Goal: Find specific page/section: Find specific page/section

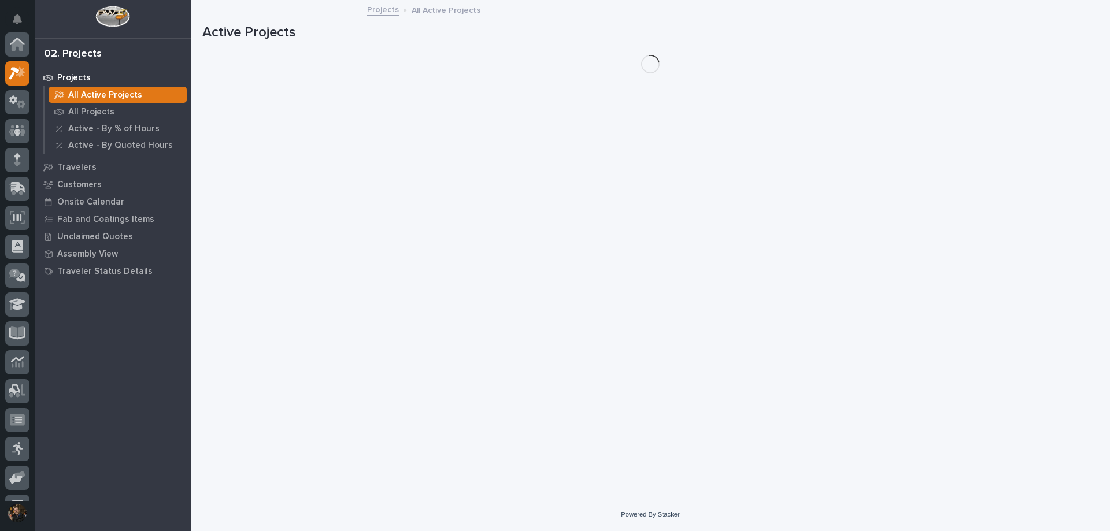
scroll to position [29, 0]
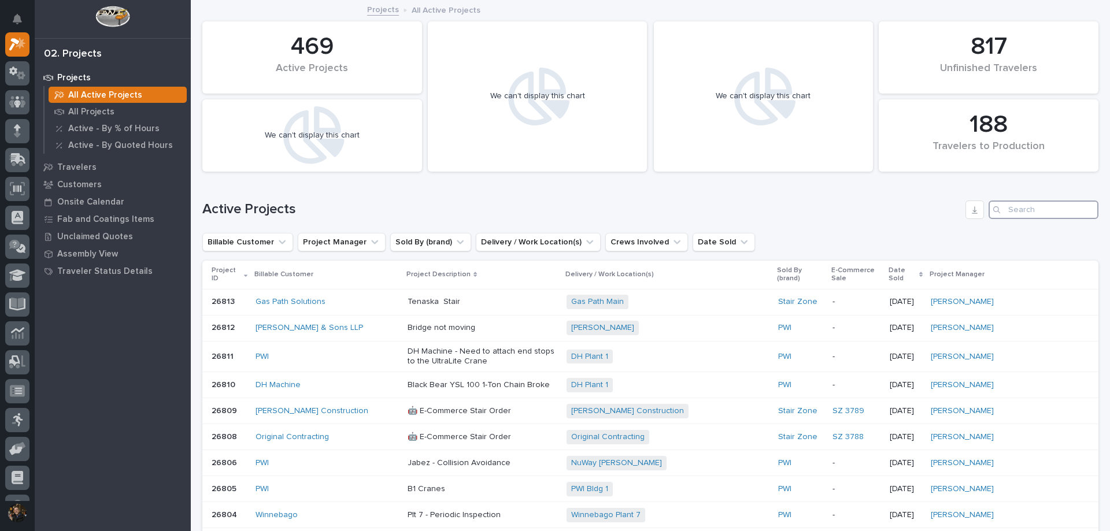
drag, startPoint x: 998, startPoint y: 202, endPoint x: 1006, endPoint y: 203, distance: 7.6
click at [1005, 203] on input "Search" at bounding box center [1043, 210] width 110 height 18
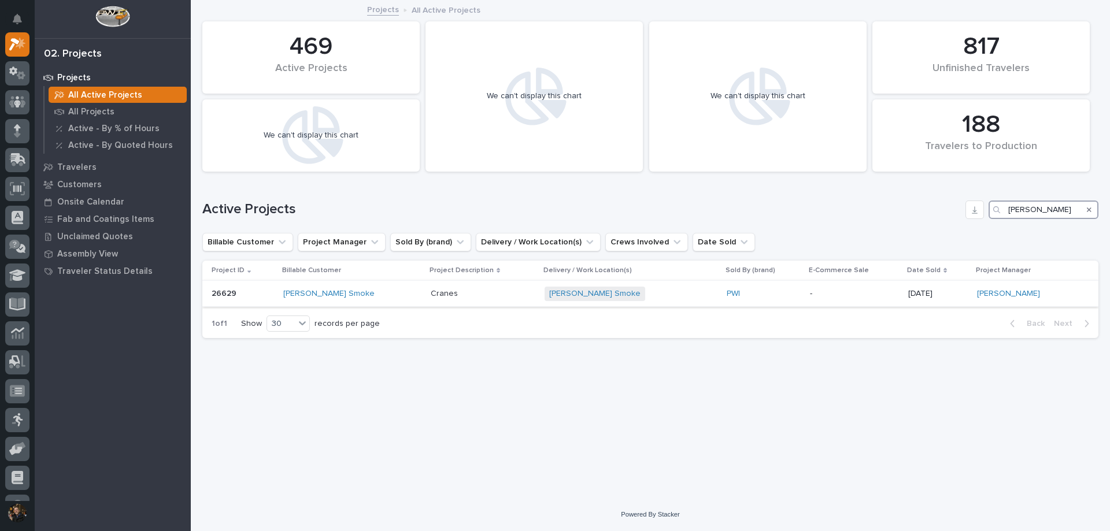
type input "[PERSON_NAME]"
click at [376, 296] on div "[PERSON_NAME] Smoke" at bounding box center [352, 294] width 138 height 10
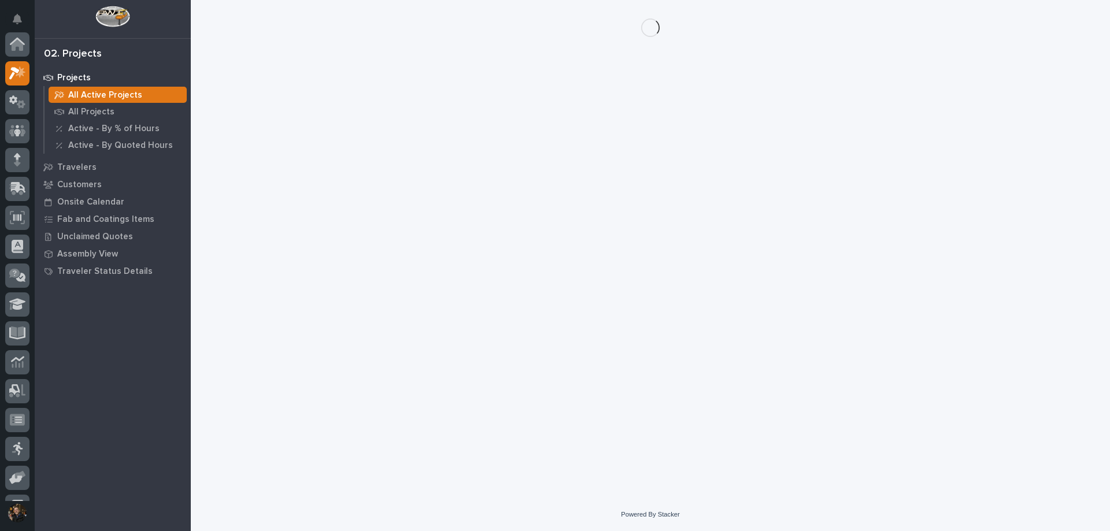
scroll to position [29, 0]
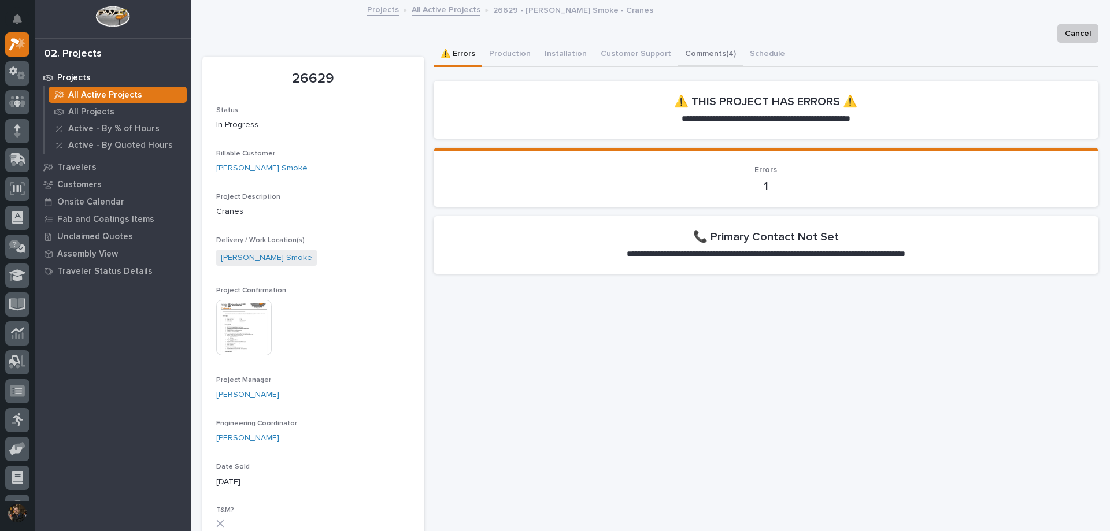
click at [710, 59] on button "Comments (4)" at bounding box center [710, 55] width 65 height 24
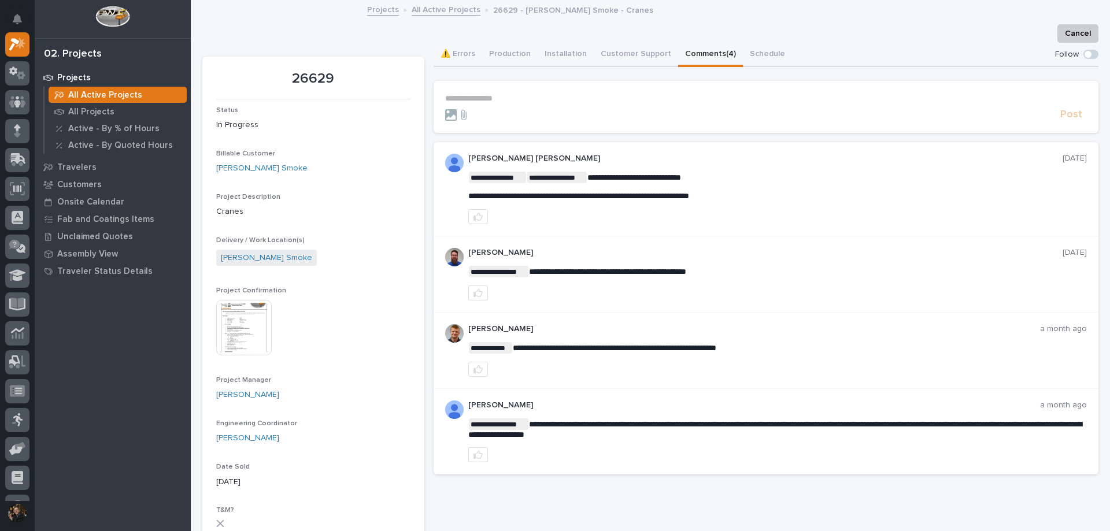
click at [257, 339] on img at bounding box center [243, 327] width 55 height 55
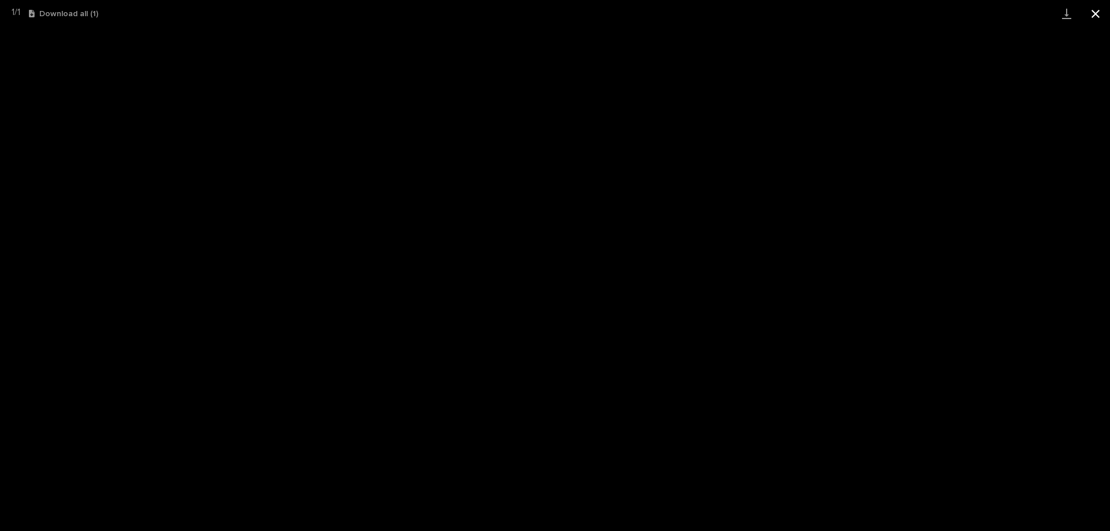
click at [1090, 12] on button "Close gallery" at bounding box center [1095, 13] width 29 height 27
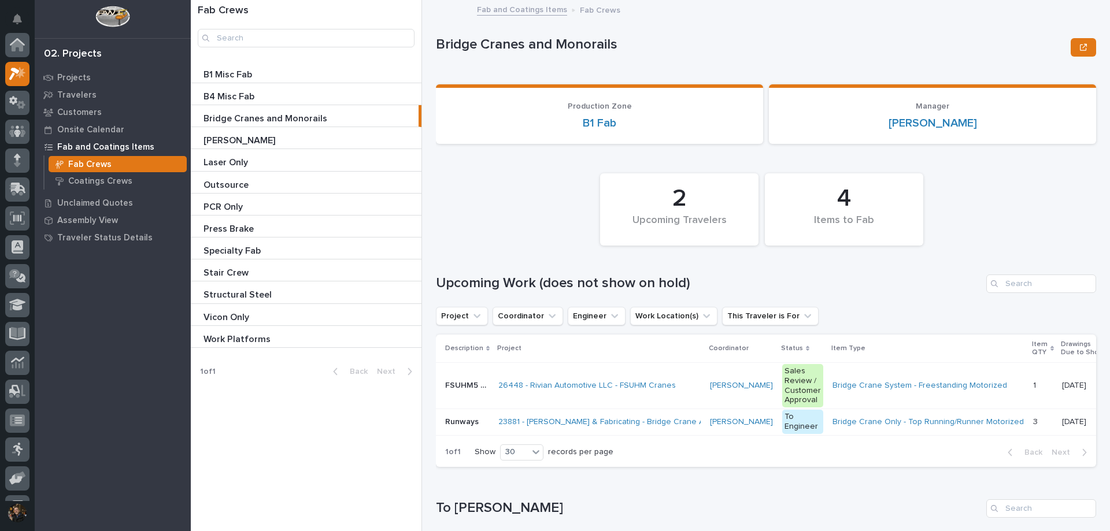
scroll to position [29, 0]
